Goal: Task Accomplishment & Management: Manage account settings

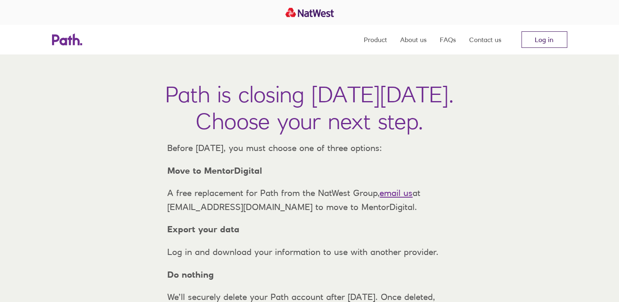
click at [545, 38] on link "Log in" at bounding box center [545, 39] width 46 height 17
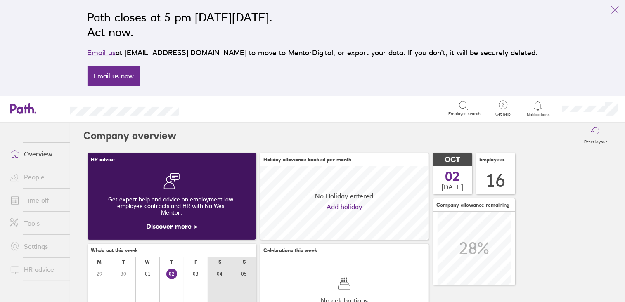
scroll to position [73, 169]
click at [537, 114] on span "Notifications" at bounding box center [538, 114] width 27 height 5
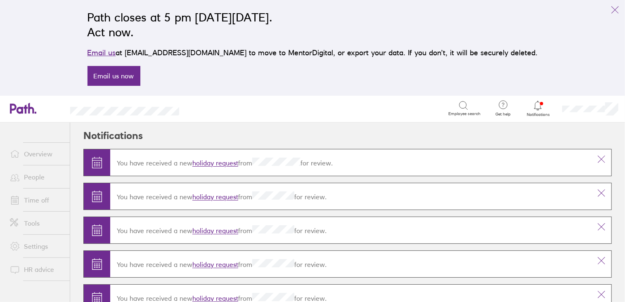
click at [209, 163] on link "holiday request" at bounding box center [215, 163] width 46 height 8
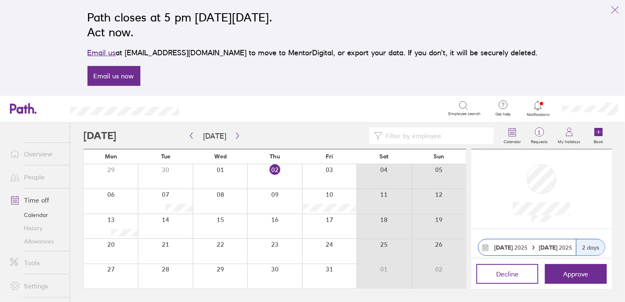
click at [43, 176] on link "People" at bounding box center [36, 177] width 67 height 17
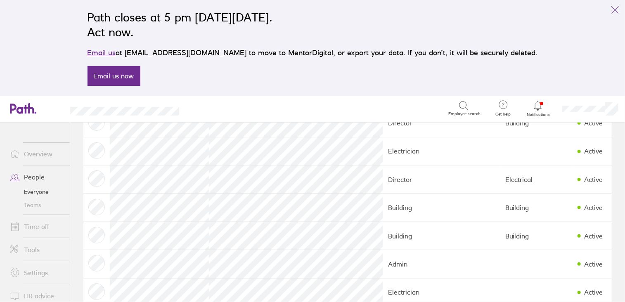
scroll to position [261, 0]
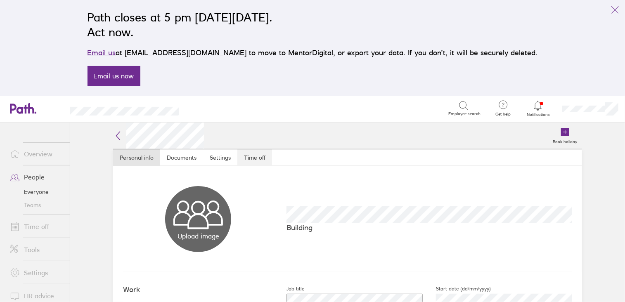
click at [249, 151] on link "Time off" at bounding box center [255, 158] width 35 height 17
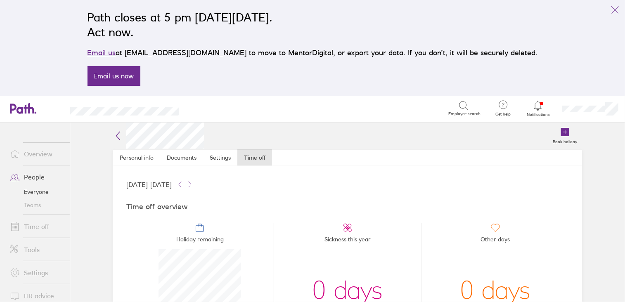
click at [537, 108] on icon at bounding box center [538, 106] width 10 height 10
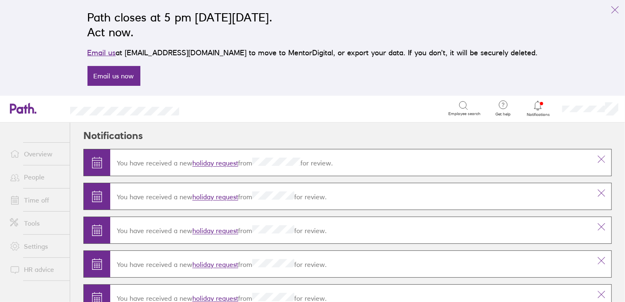
click at [229, 160] on link "holiday request" at bounding box center [215, 163] width 46 height 8
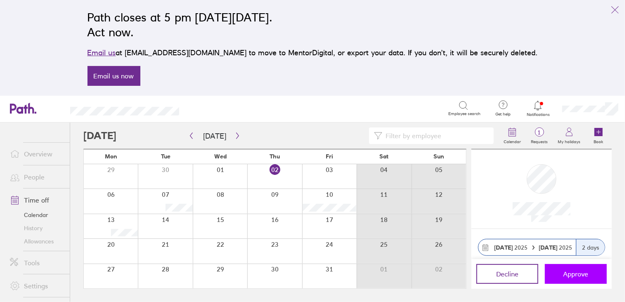
click at [580, 274] on span "Approve" at bounding box center [576, 274] width 25 height 7
